Goal: Find specific page/section: Find specific page/section

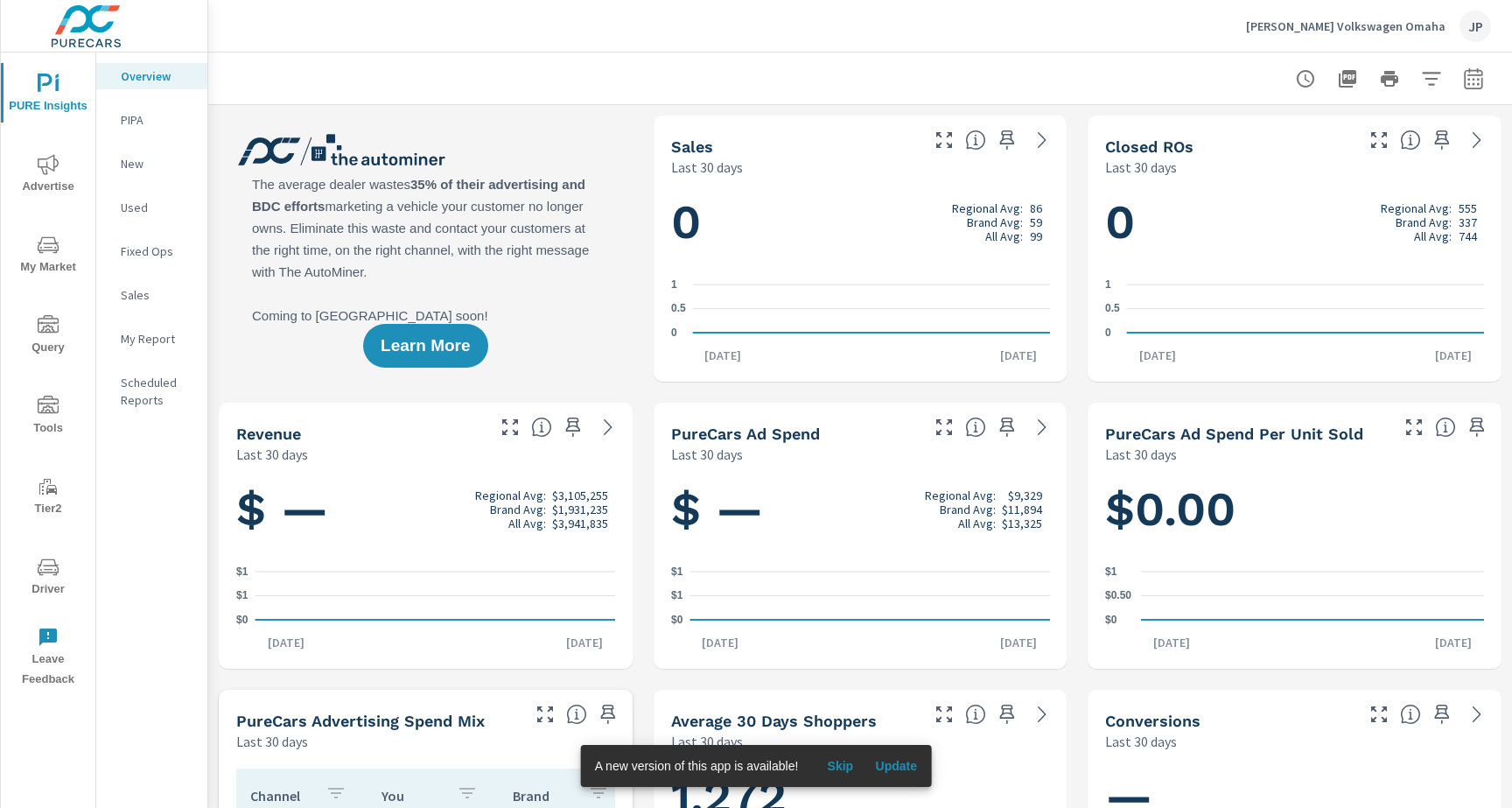
scroll to position [1, 0]
click at [38, 557] on icon "nav menu" at bounding box center [48, 567] width 21 height 21
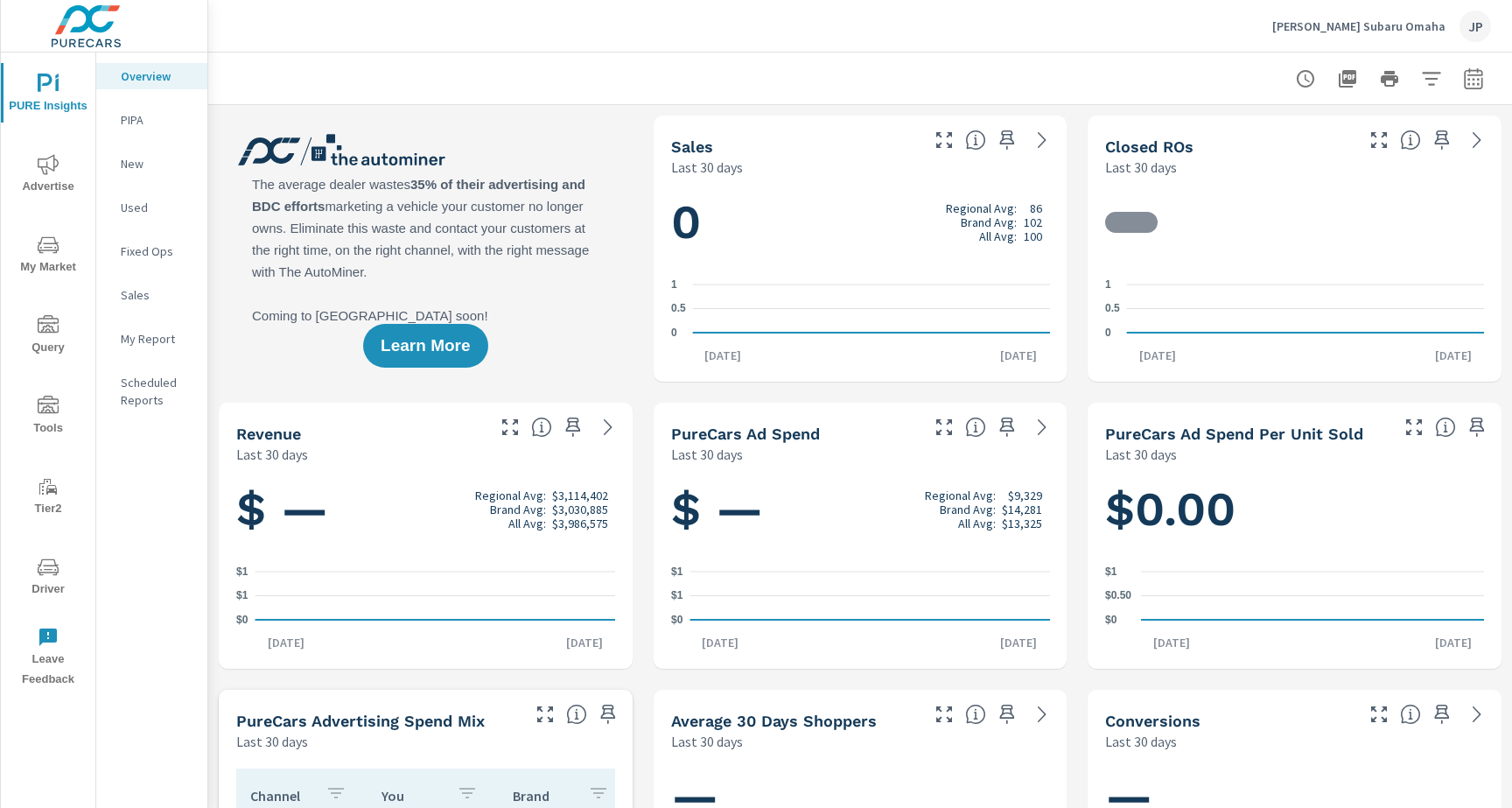
click at [37, 593] on span "Driver" at bounding box center [48, 578] width 84 height 42
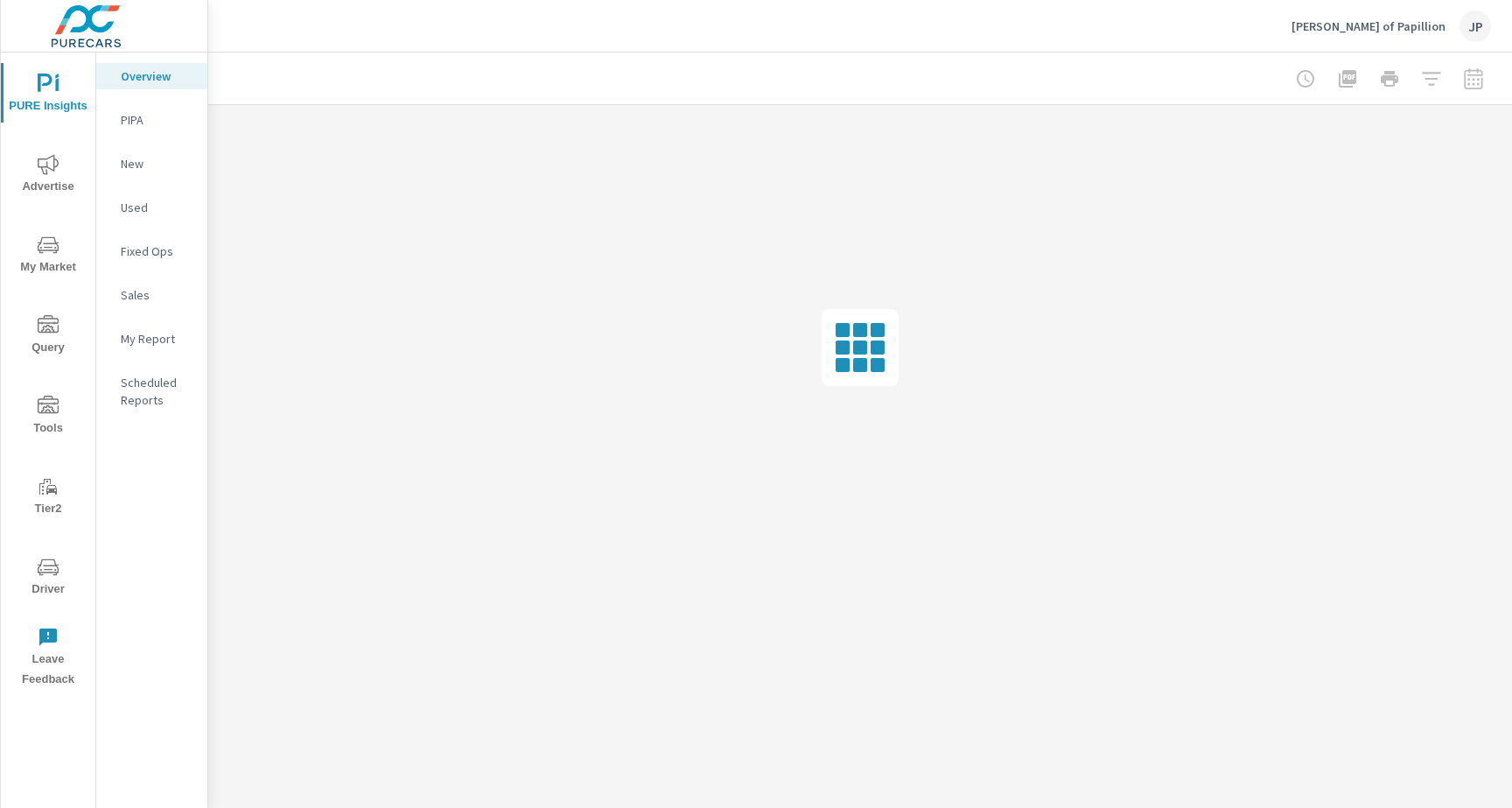
click at [27, 586] on span "Driver" at bounding box center [48, 578] width 84 height 42
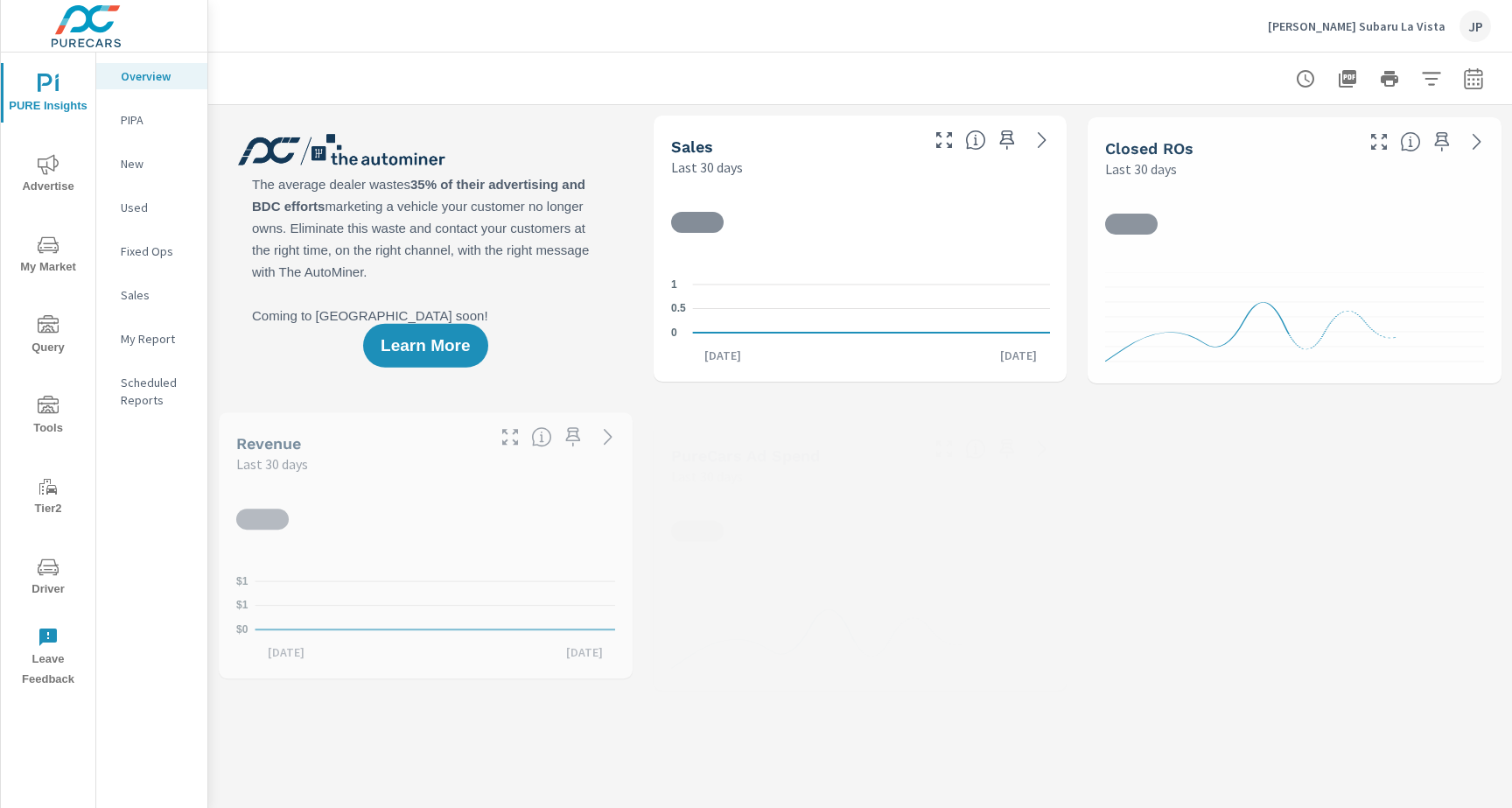
click at [50, 546] on button "Driver" at bounding box center [48, 576] width 95 height 60
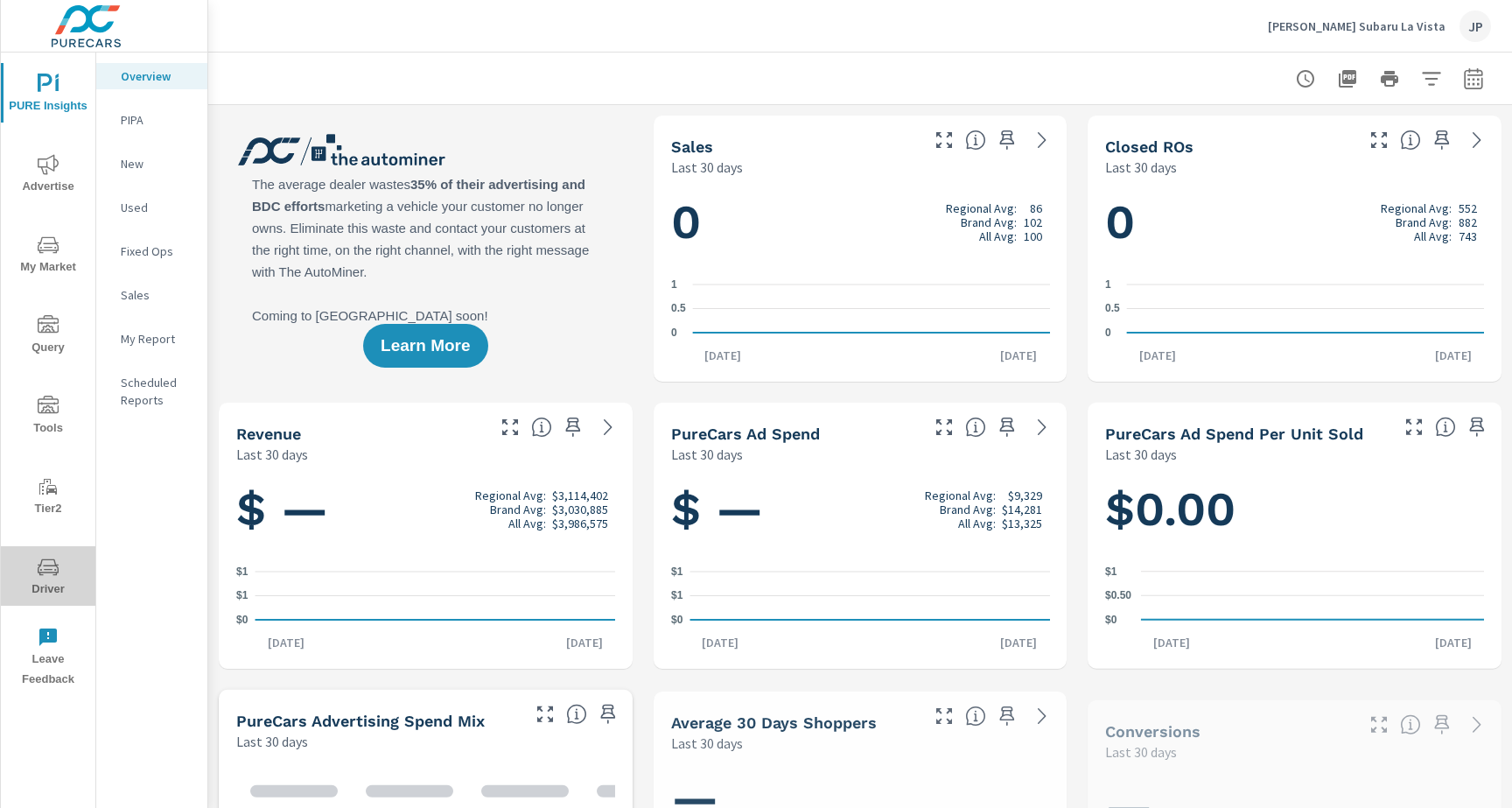
click at [50, 564] on icon "nav menu" at bounding box center [48, 567] width 21 height 21
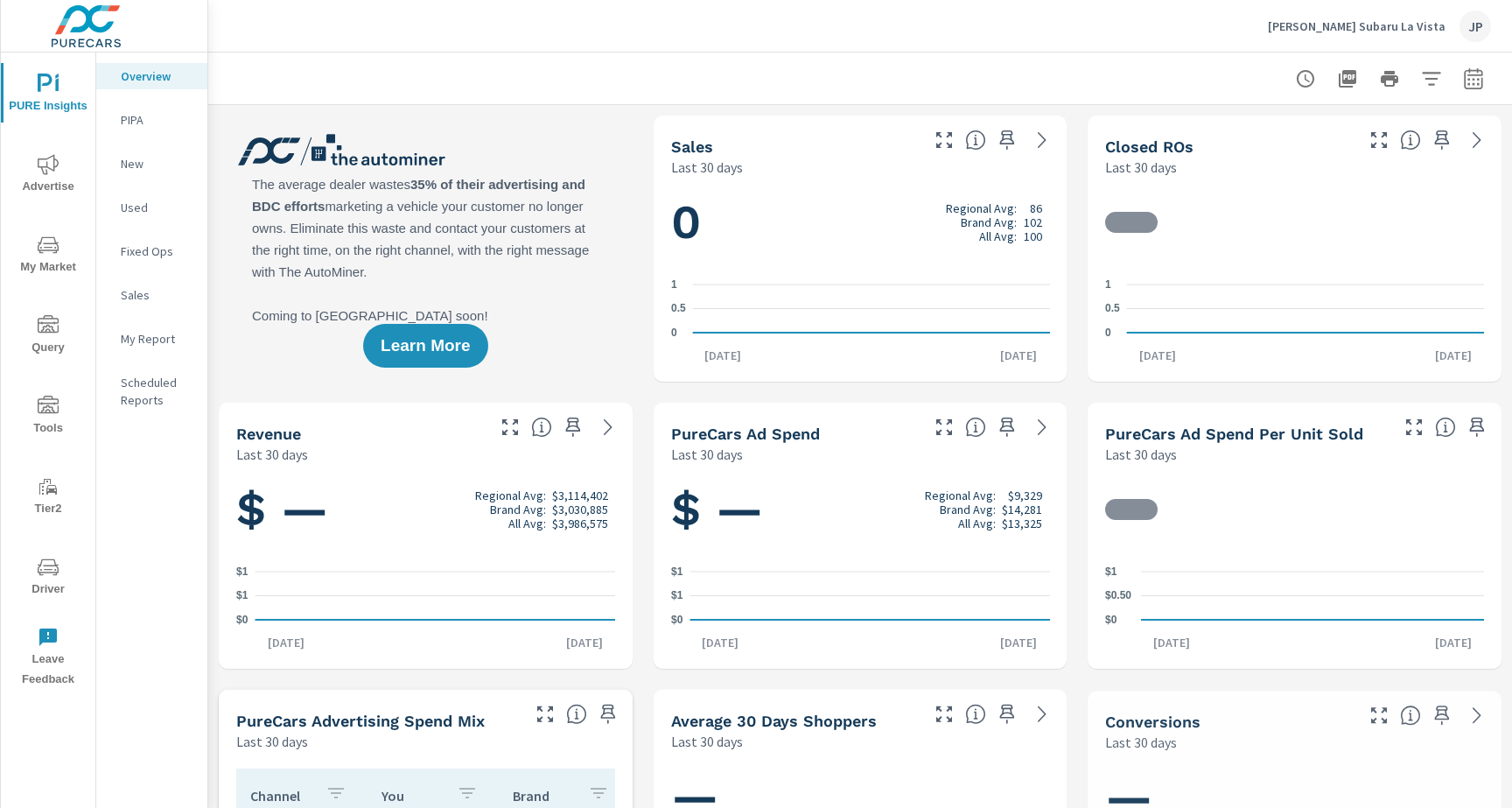
click at [42, 562] on icon "nav menu" at bounding box center [48, 567] width 21 height 21
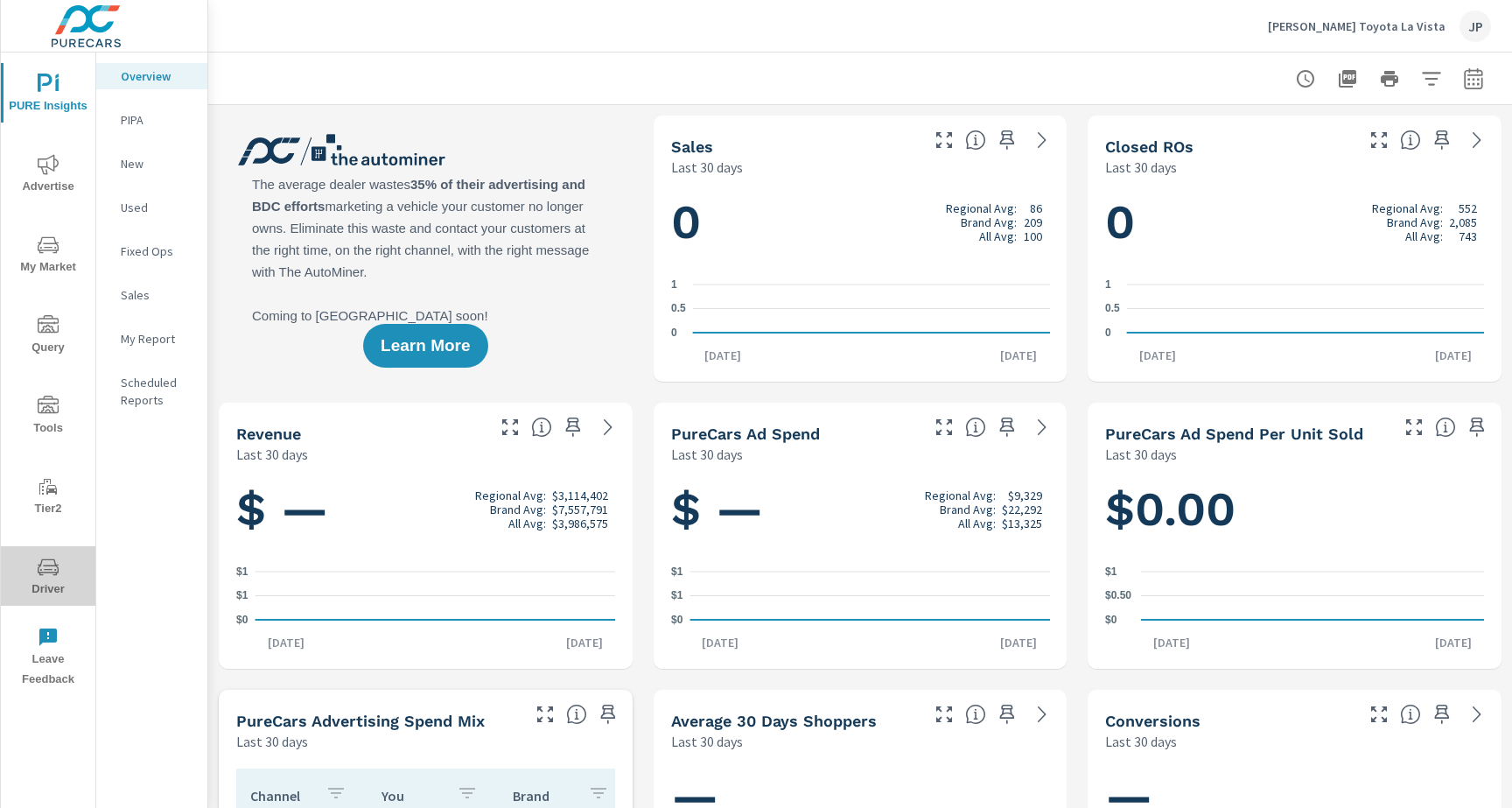
click at [63, 567] on span "Driver" at bounding box center [48, 578] width 84 height 42
